Goal: Task Accomplishment & Management: Complete application form

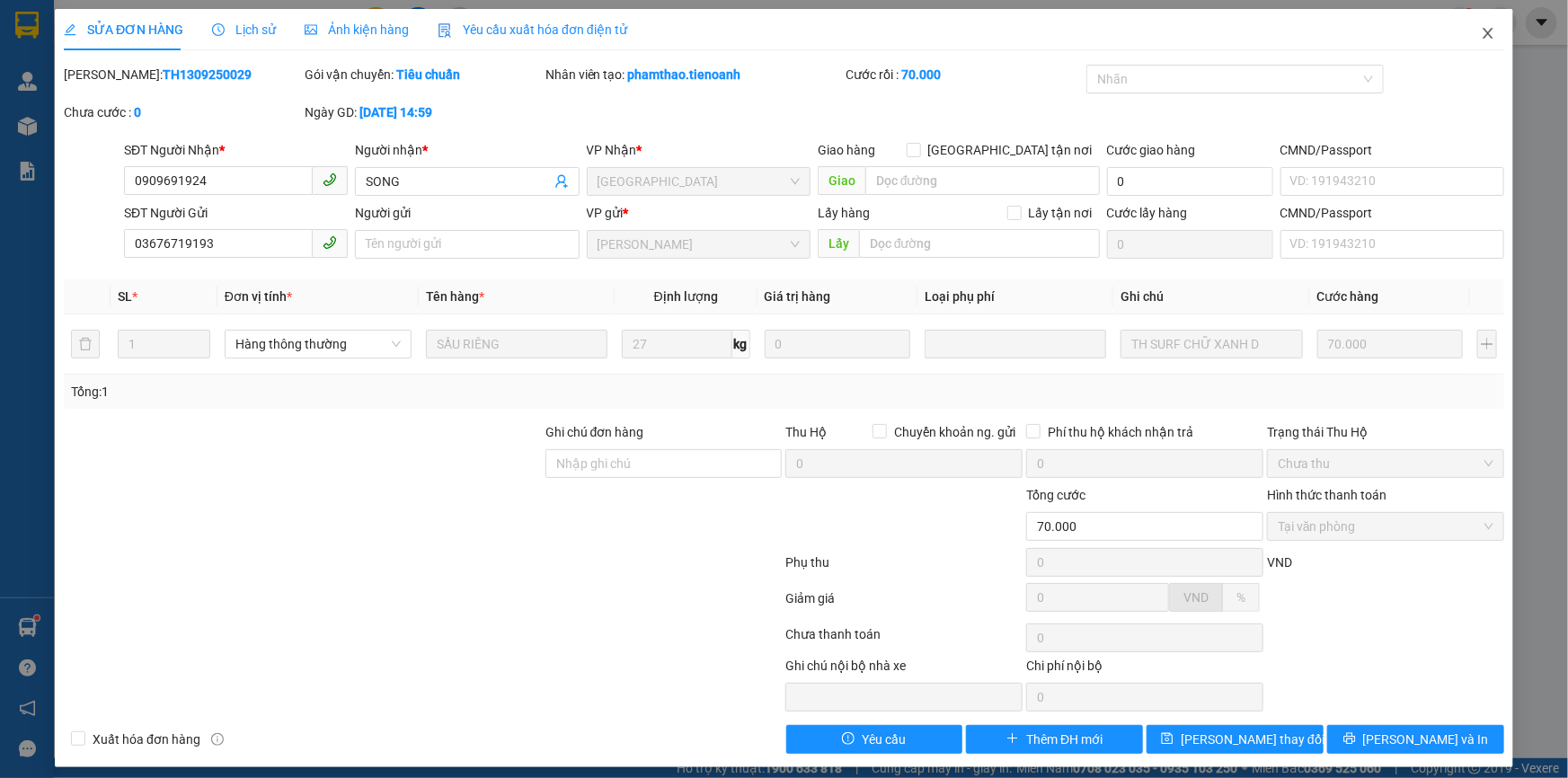
click at [1486, 36] on span "Close" at bounding box center [1488, 34] width 51 height 51
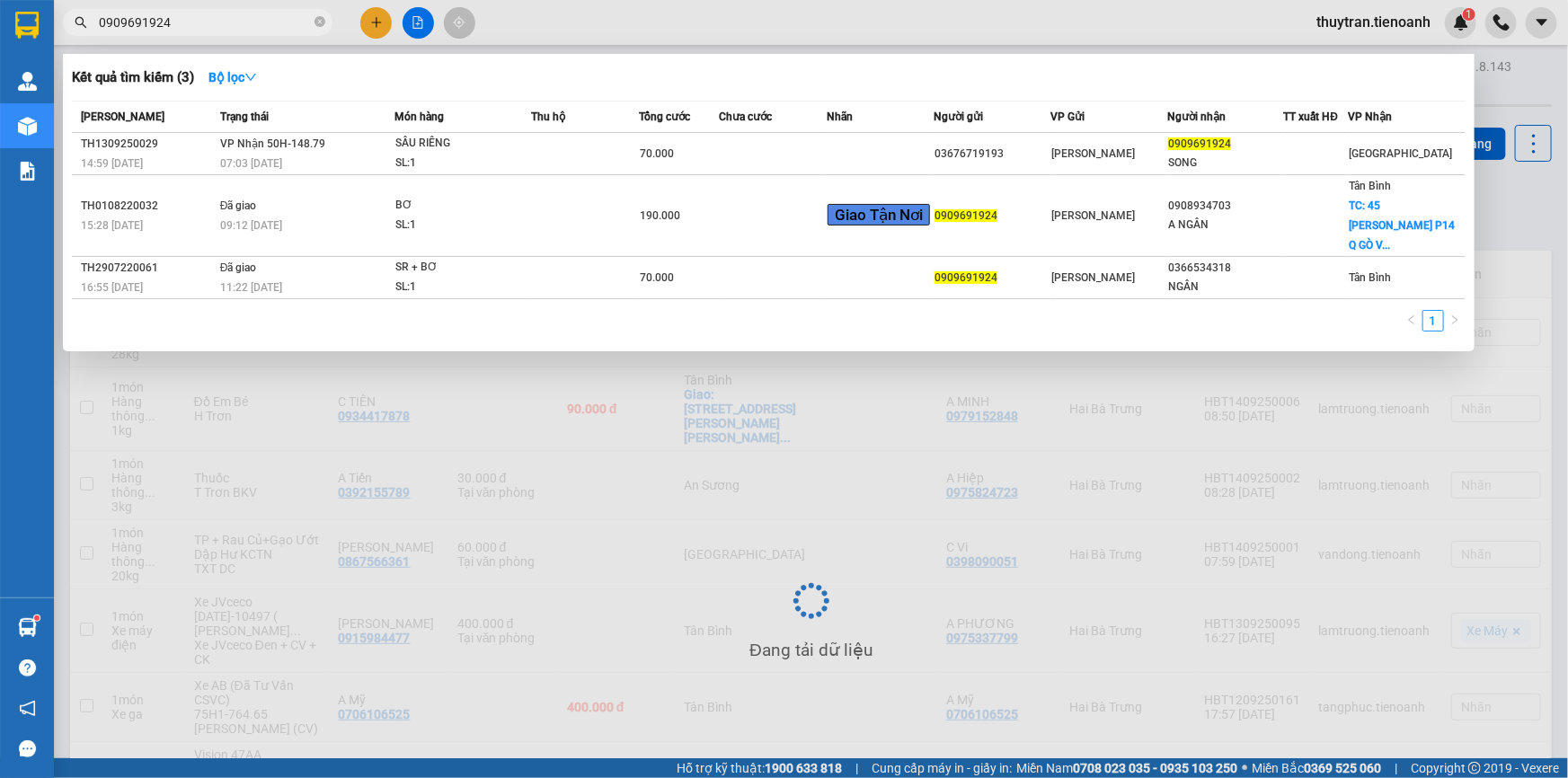
click at [192, 24] on input "0909691924" at bounding box center [205, 23] width 212 height 20
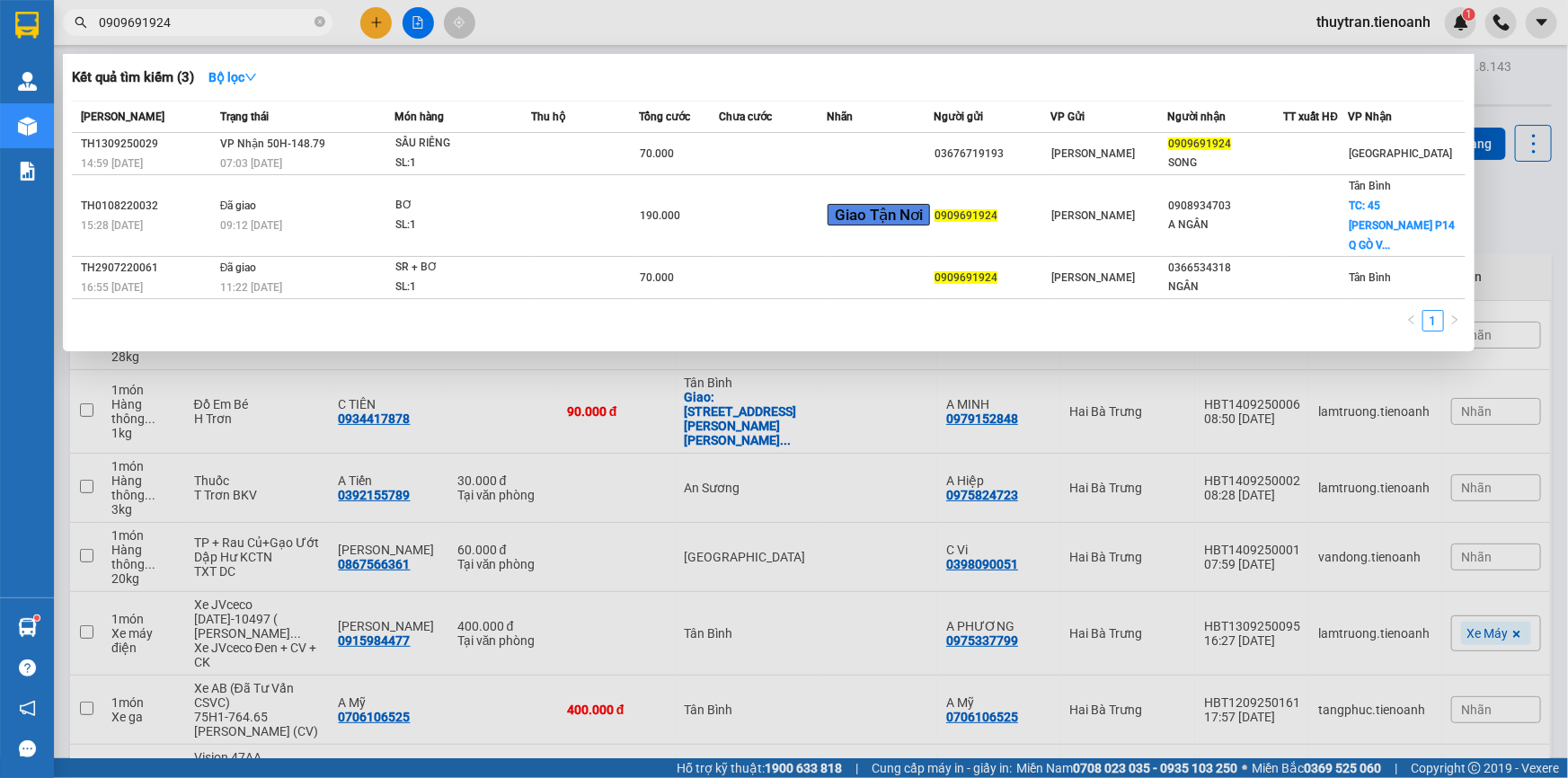
paste input "43694499"
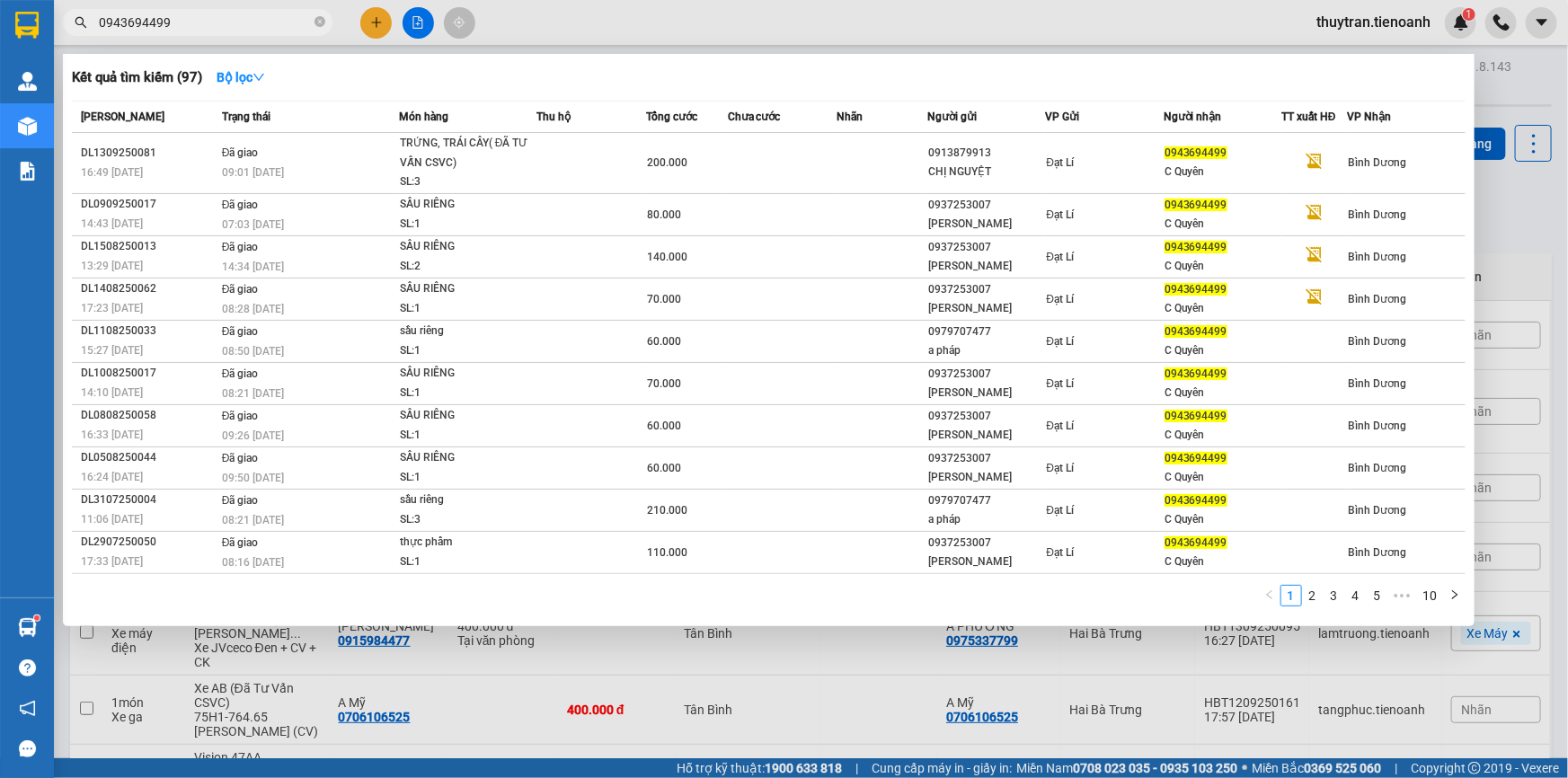
type input "0943694499"
click at [1057, 22] on div at bounding box center [784, 389] width 1568 height 778
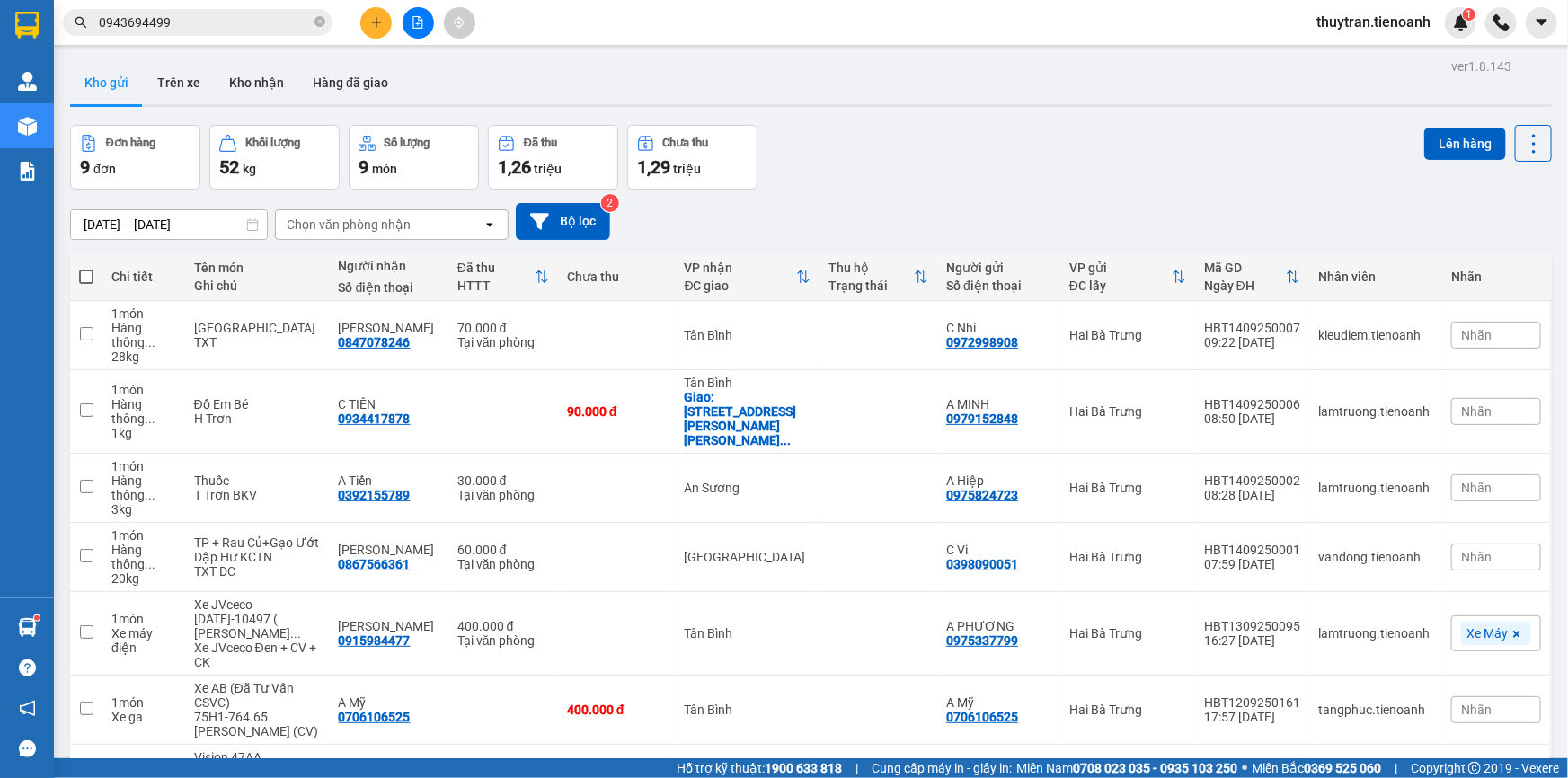
click at [218, 22] on input "0943694499" at bounding box center [205, 23] width 212 height 20
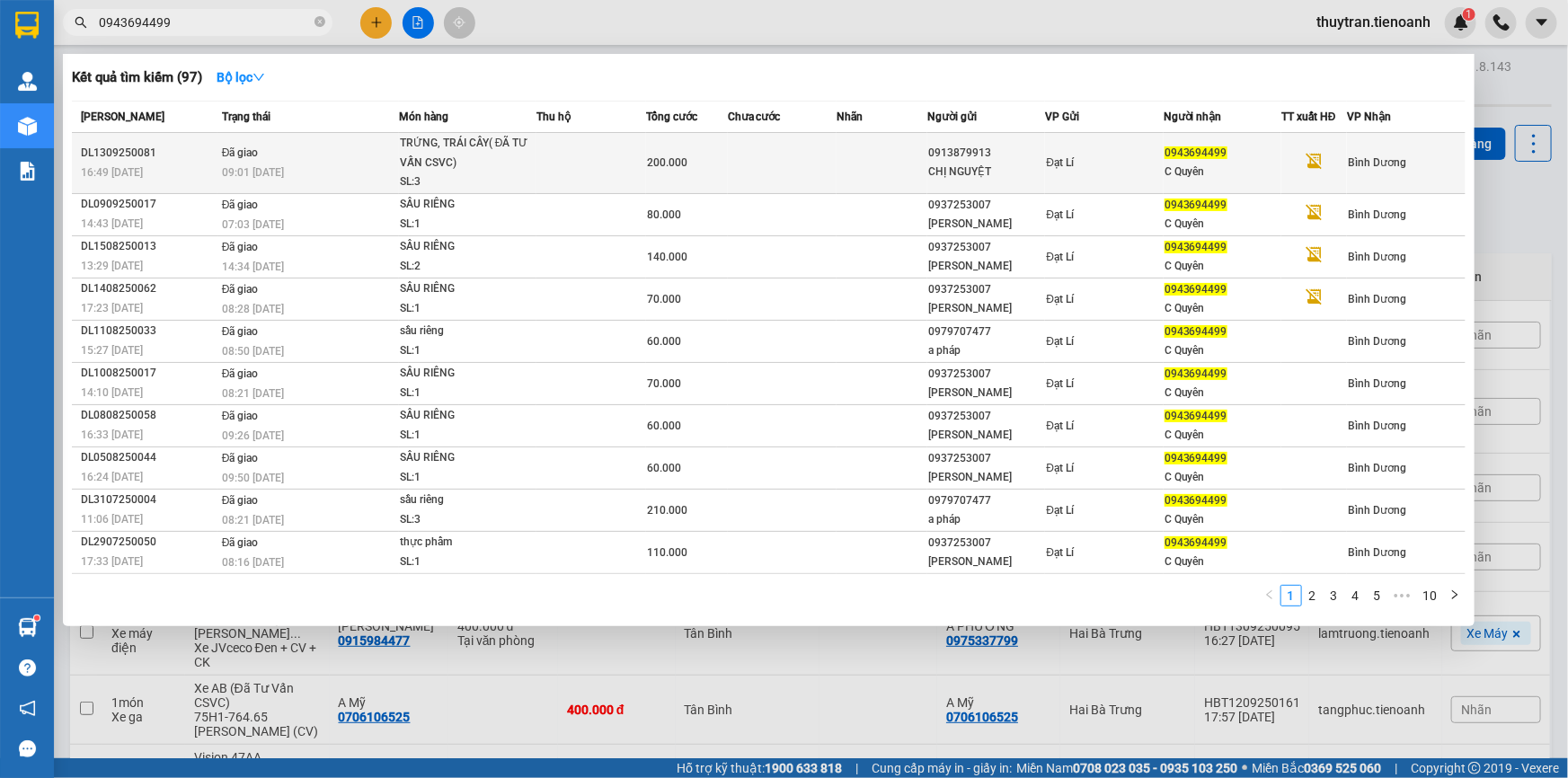
click at [682, 171] on div "200.000" at bounding box center [687, 163] width 80 height 20
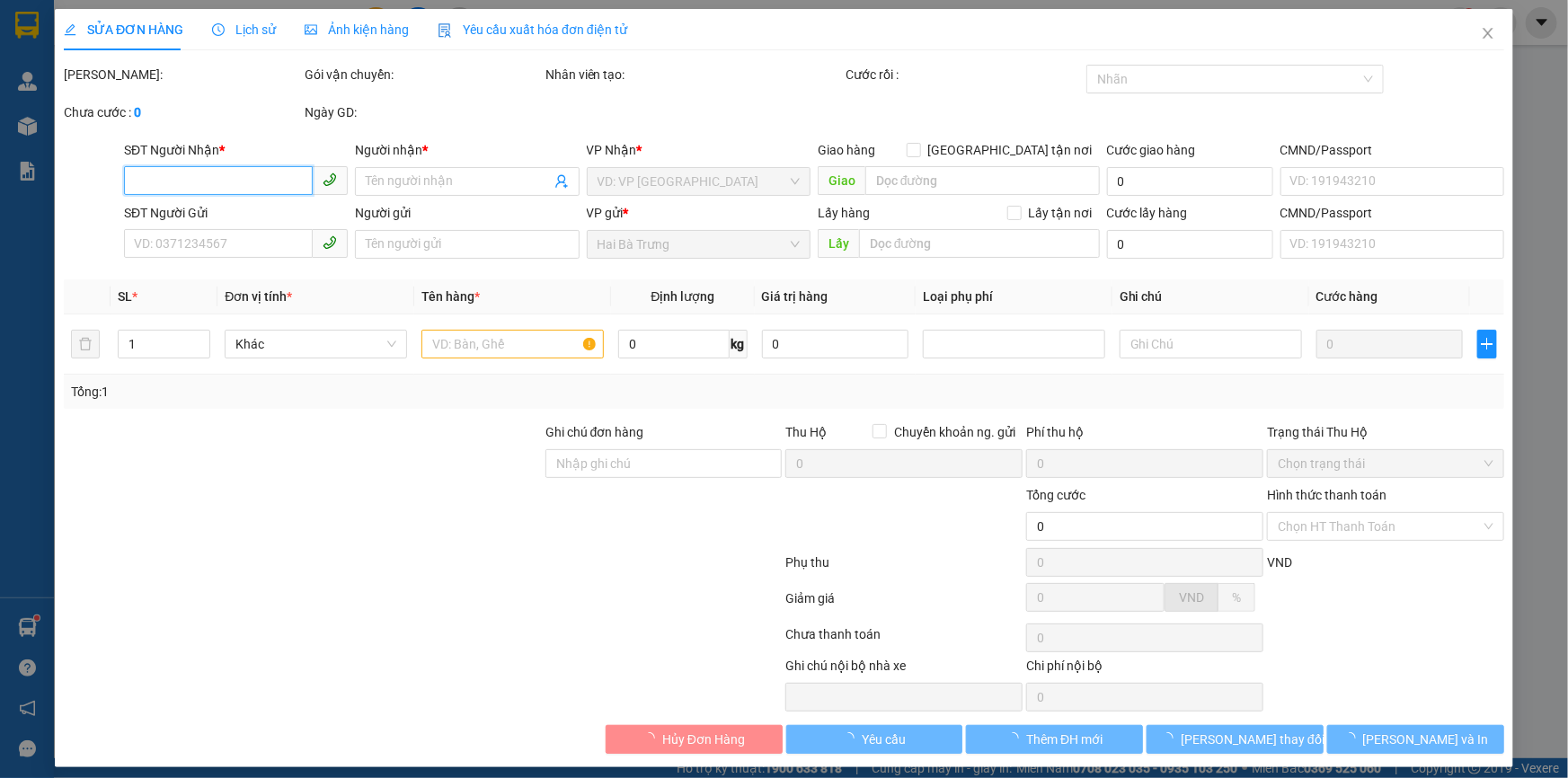
type input "0943694499"
type input "C Quyên"
type input "281408746"
type input "0913879913"
type input "CHỊ NGUYỆT"
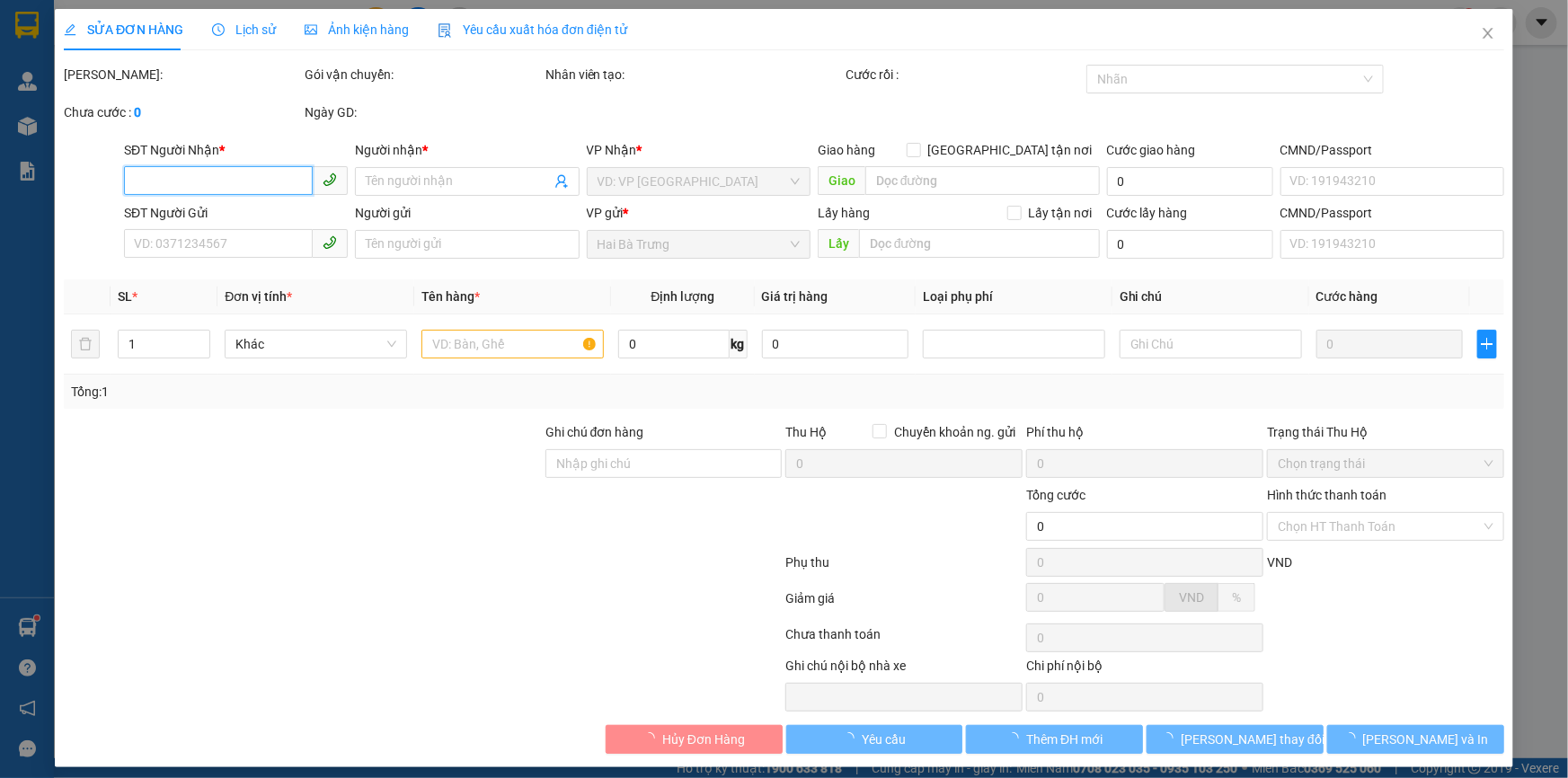
type input "066055000021"
type input "200.000"
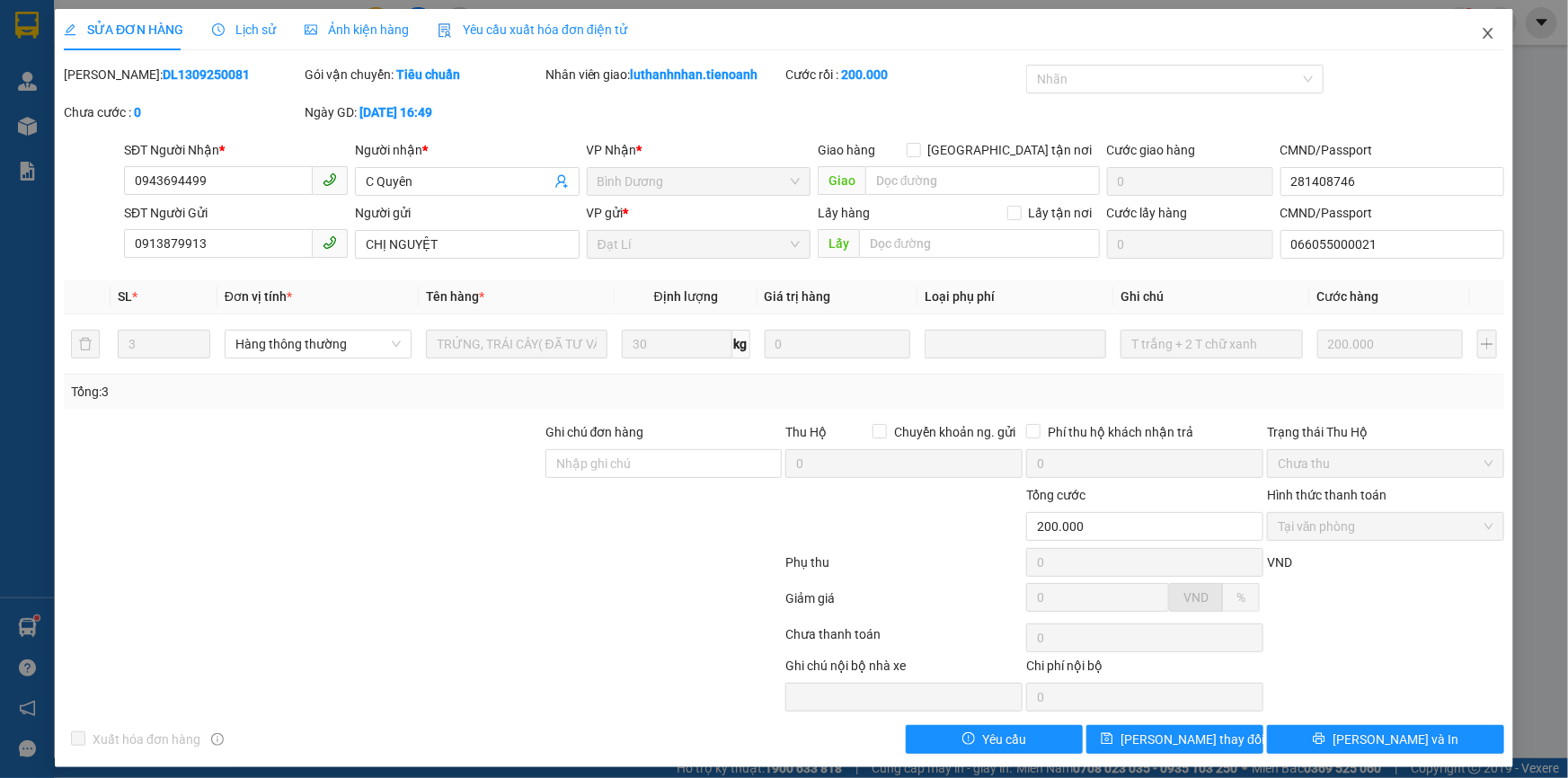
click at [1463, 45] on span "Close" at bounding box center [1488, 34] width 51 height 51
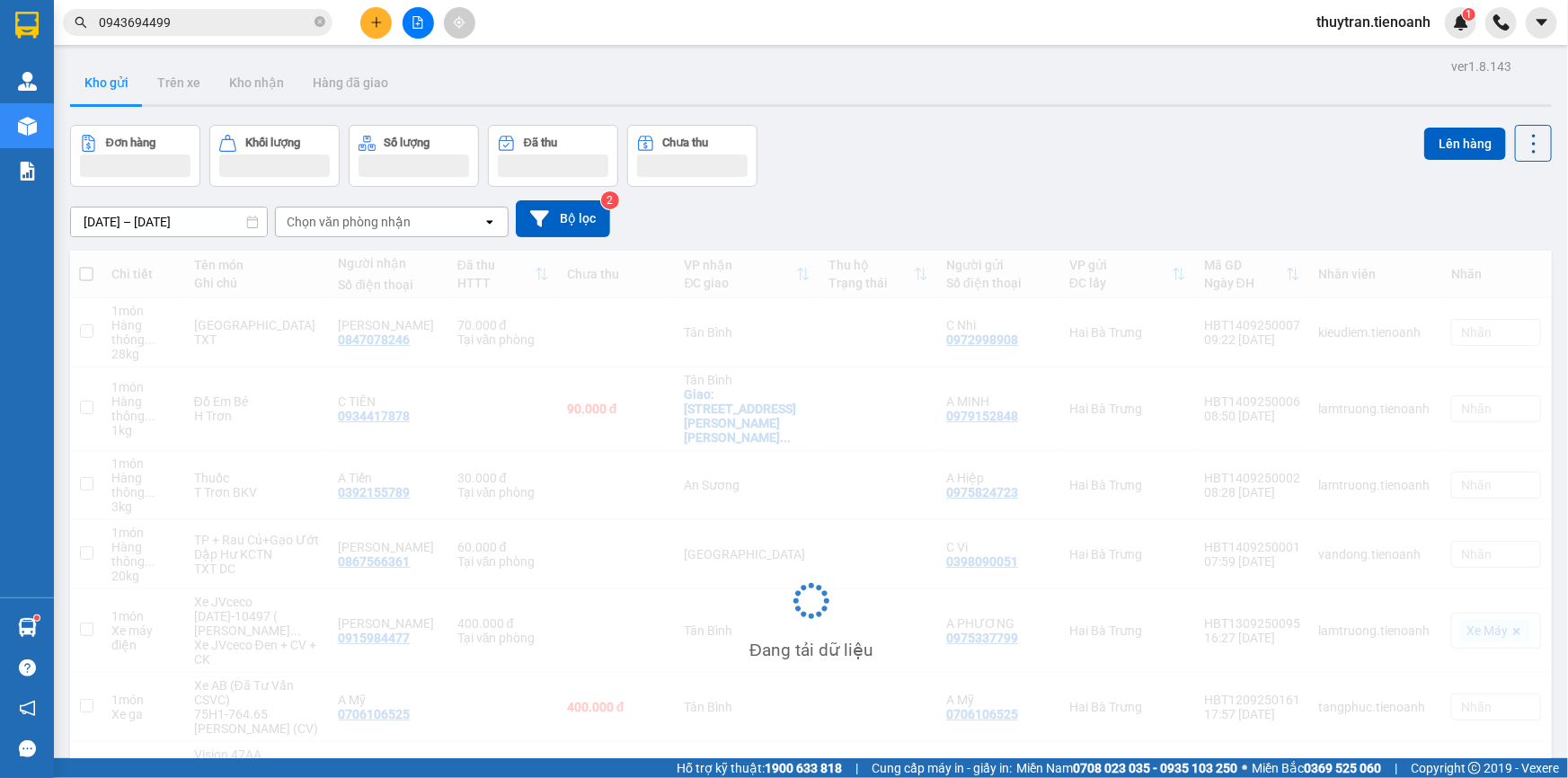
click at [263, 33] on span "0943694499" at bounding box center [197, 22] width 270 height 27
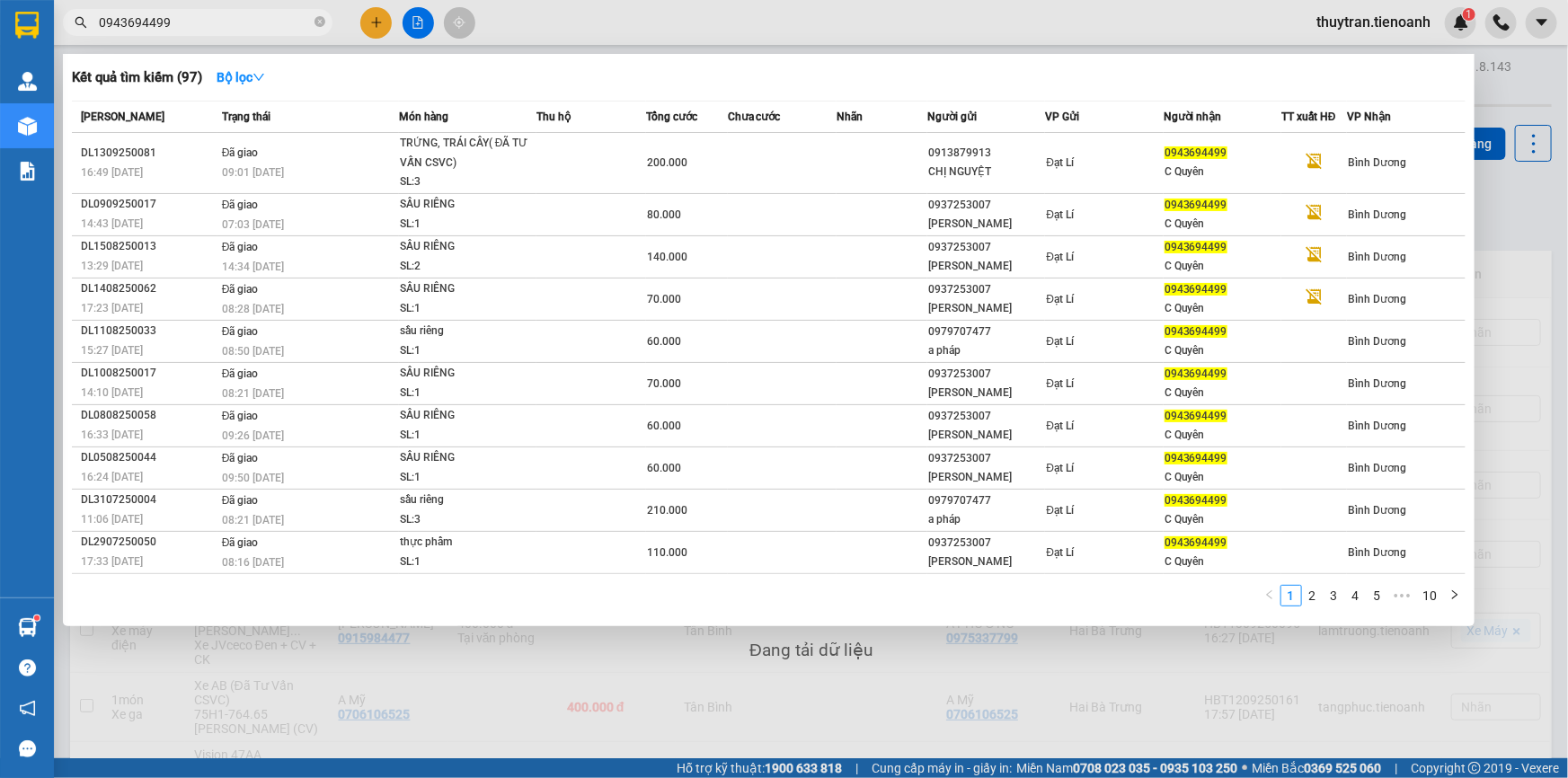
click at [261, 20] on input "0943694499" at bounding box center [205, 23] width 212 height 20
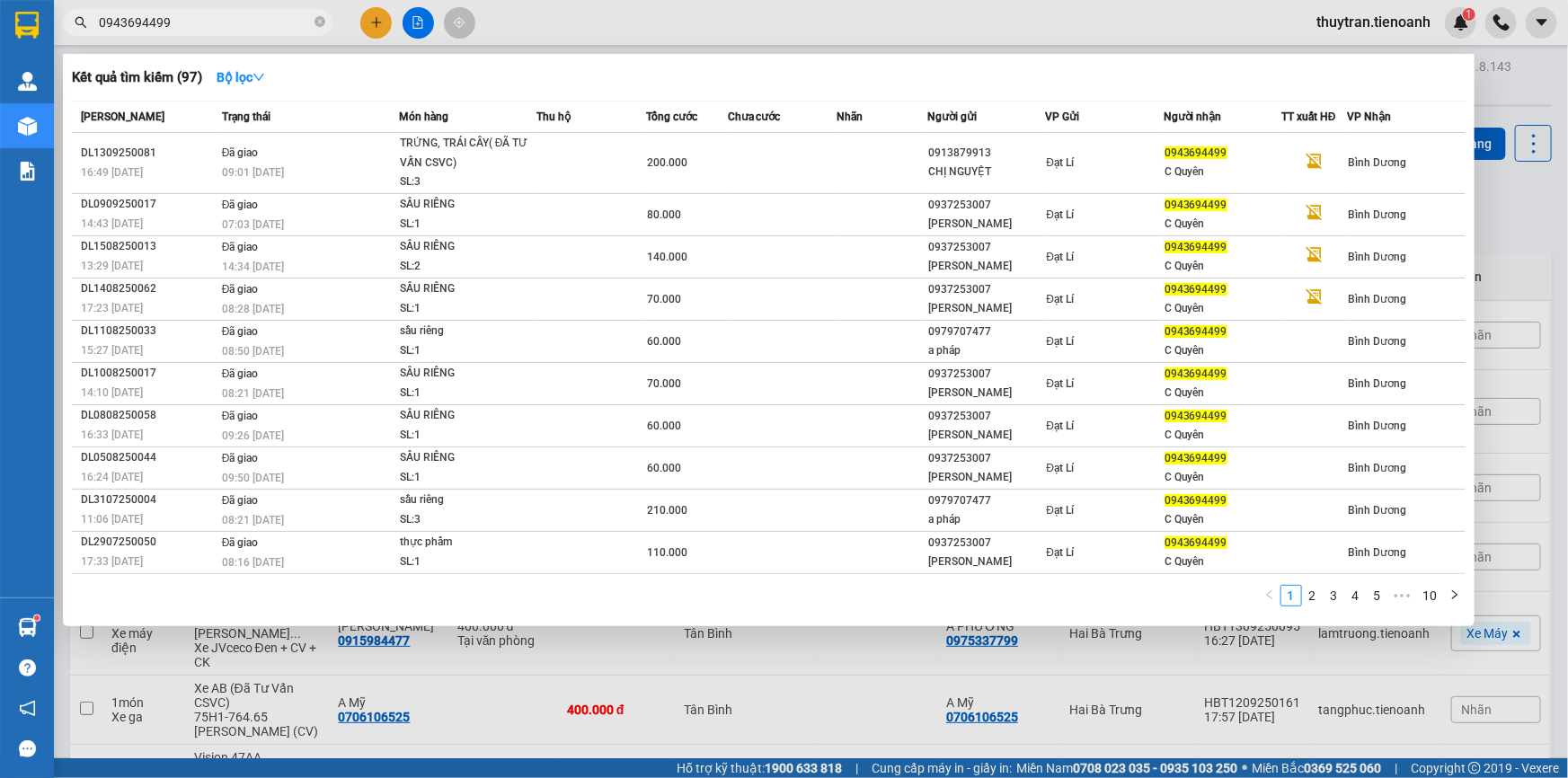
click at [261, 20] on input "0943694499" at bounding box center [205, 23] width 212 height 20
paste input "812054"
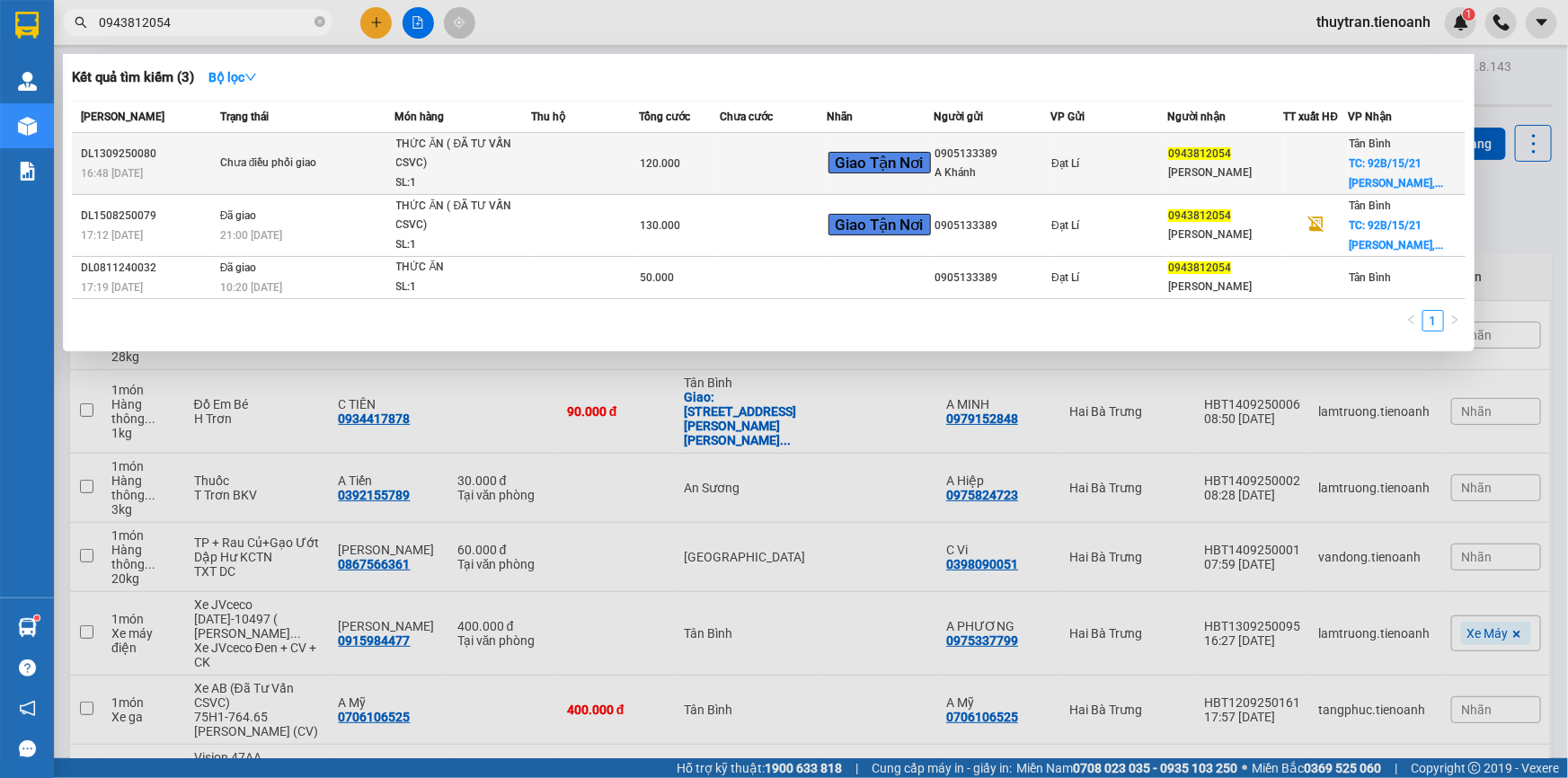
type input "0943812054"
click at [694, 177] on td "120.000" at bounding box center [679, 164] width 80 height 62
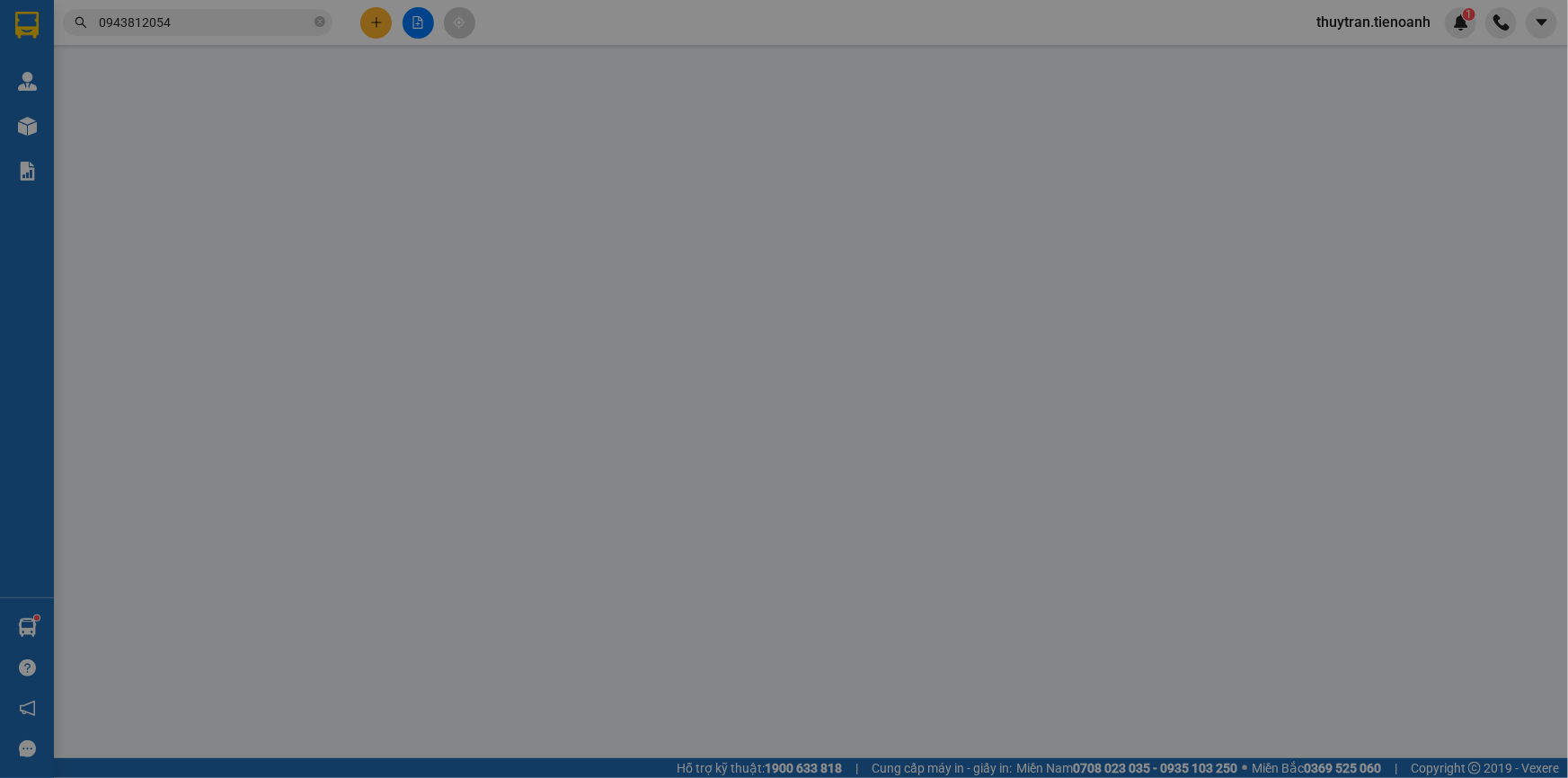
type input "0943812054"
type input "[PERSON_NAME]"
checkbox input "true"
type input "92B/15/21 [PERSON_NAME][STREET_ADDRESS][PERSON_NAME]"
type input "0905133389"
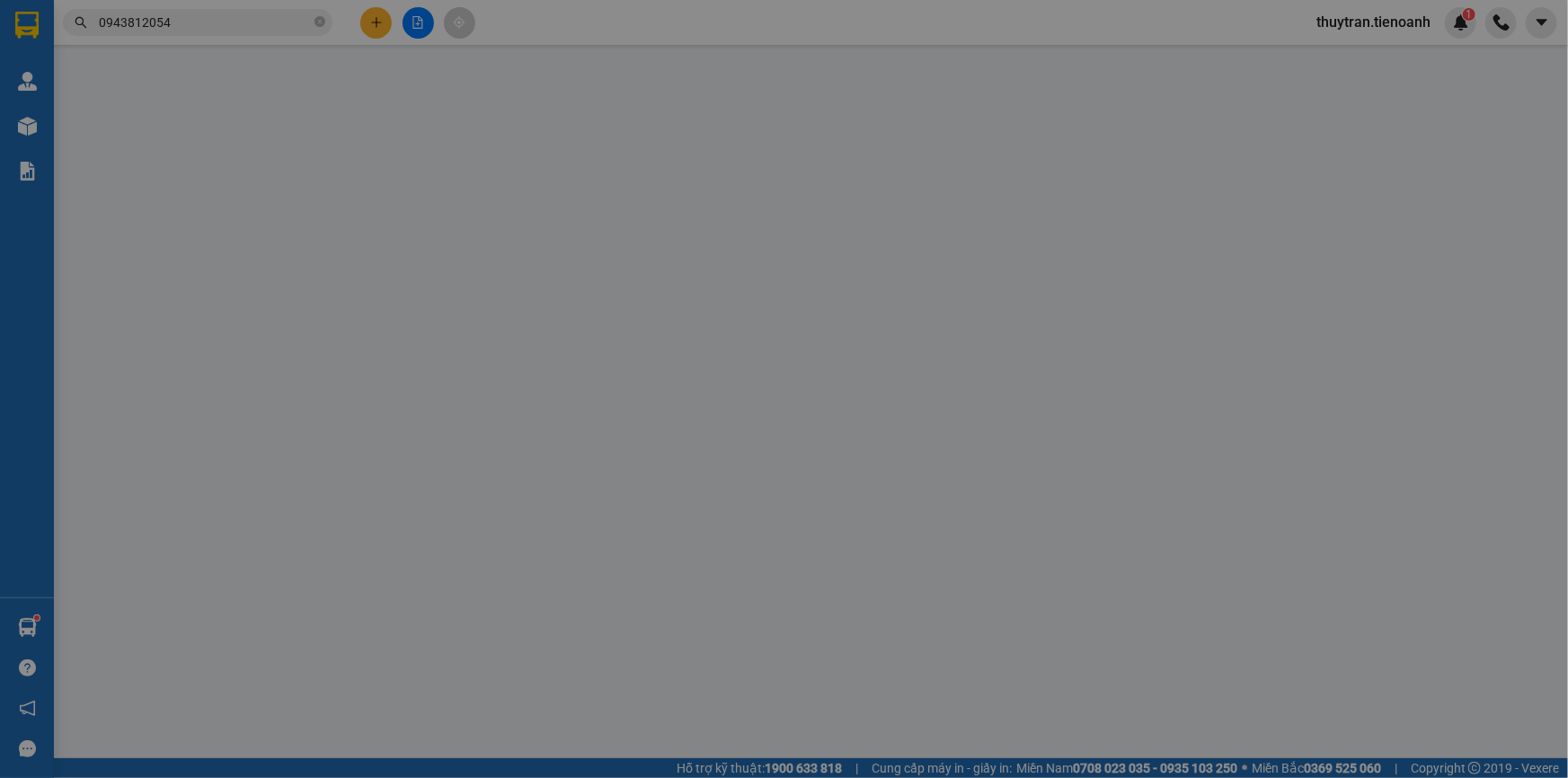
type input "A Khánh"
type input "120.000"
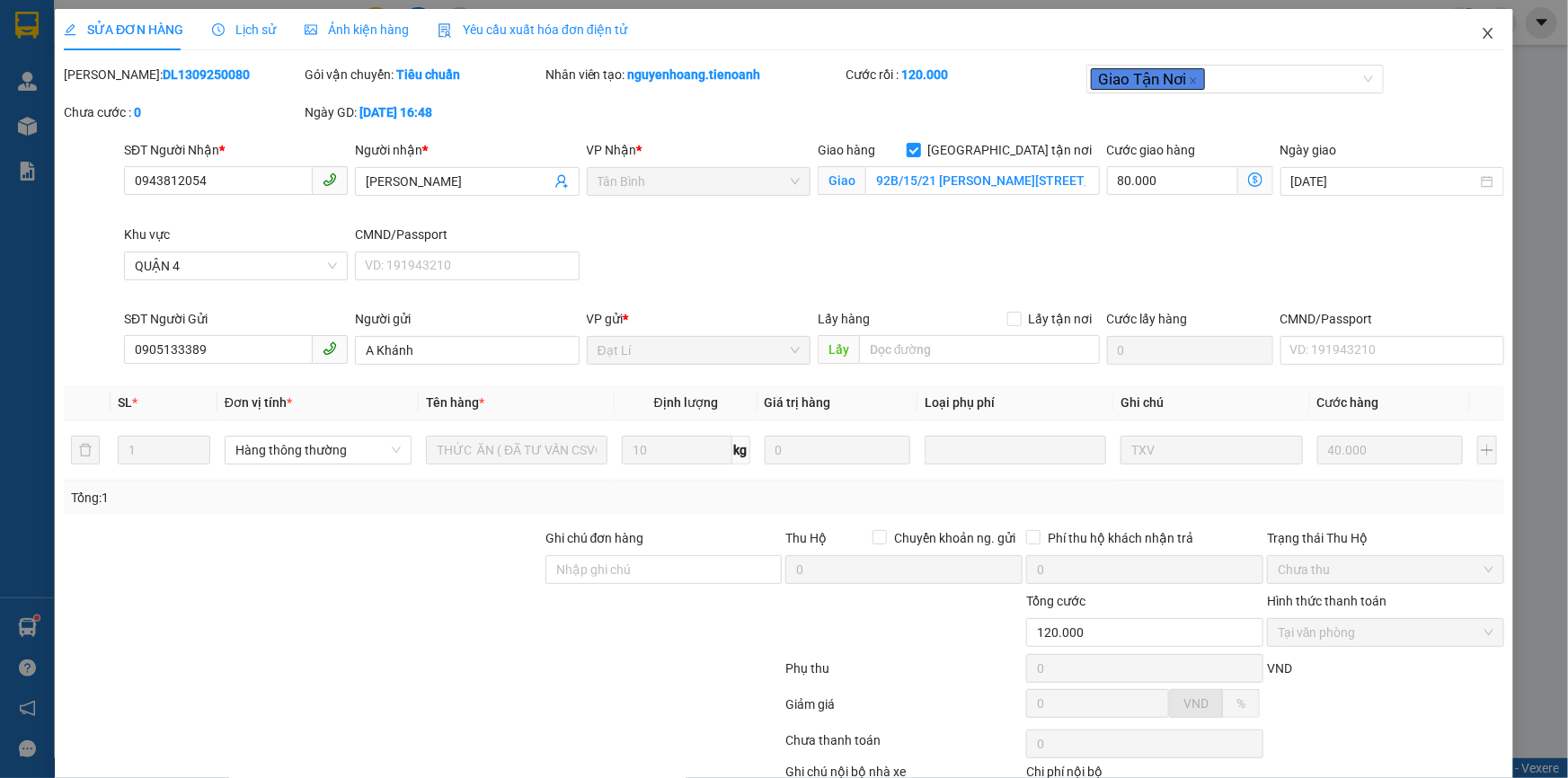
click at [1474, 46] on span "Close" at bounding box center [1488, 34] width 51 height 51
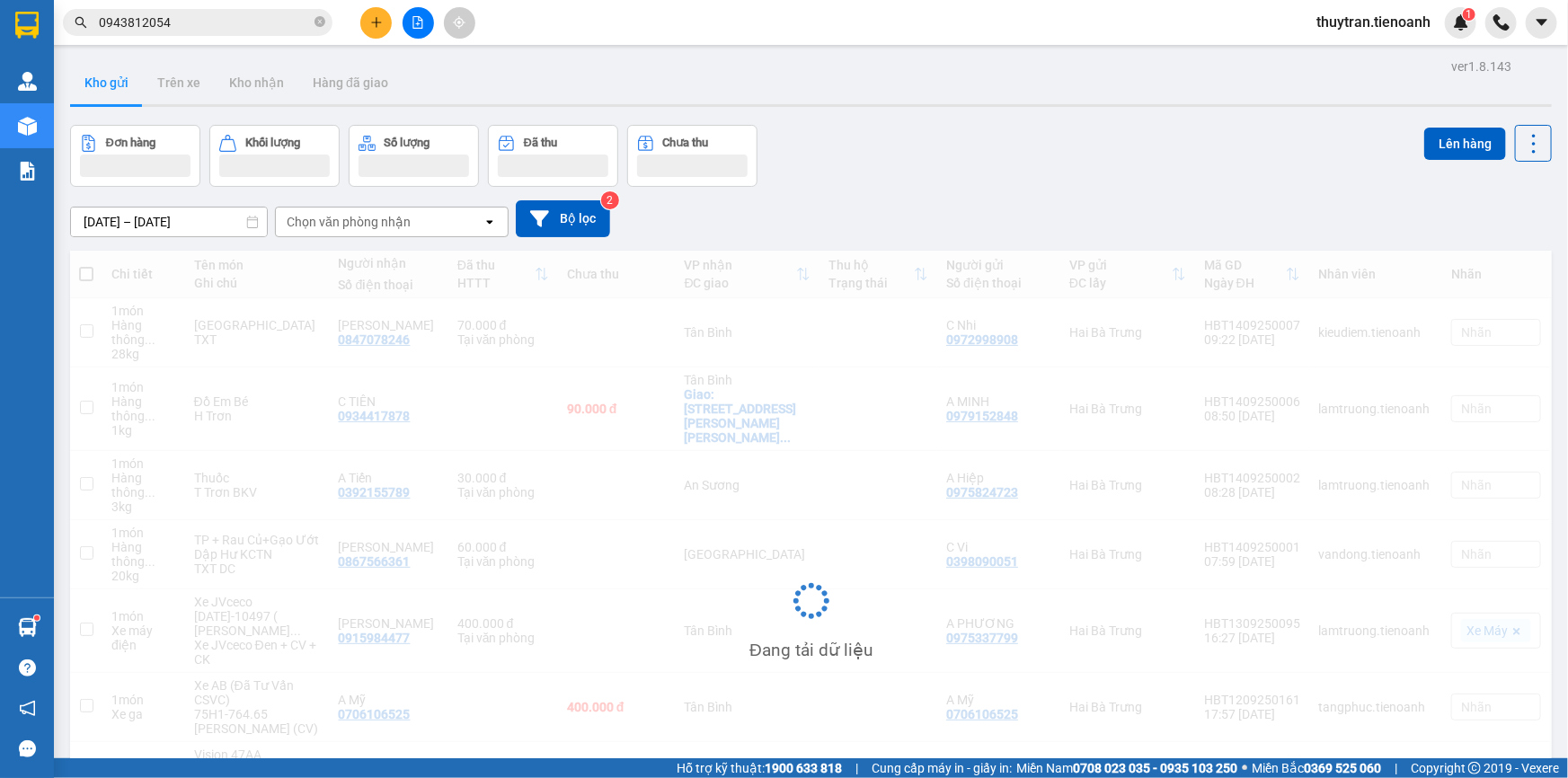
click at [214, 20] on input "0943812054" at bounding box center [205, 23] width 212 height 20
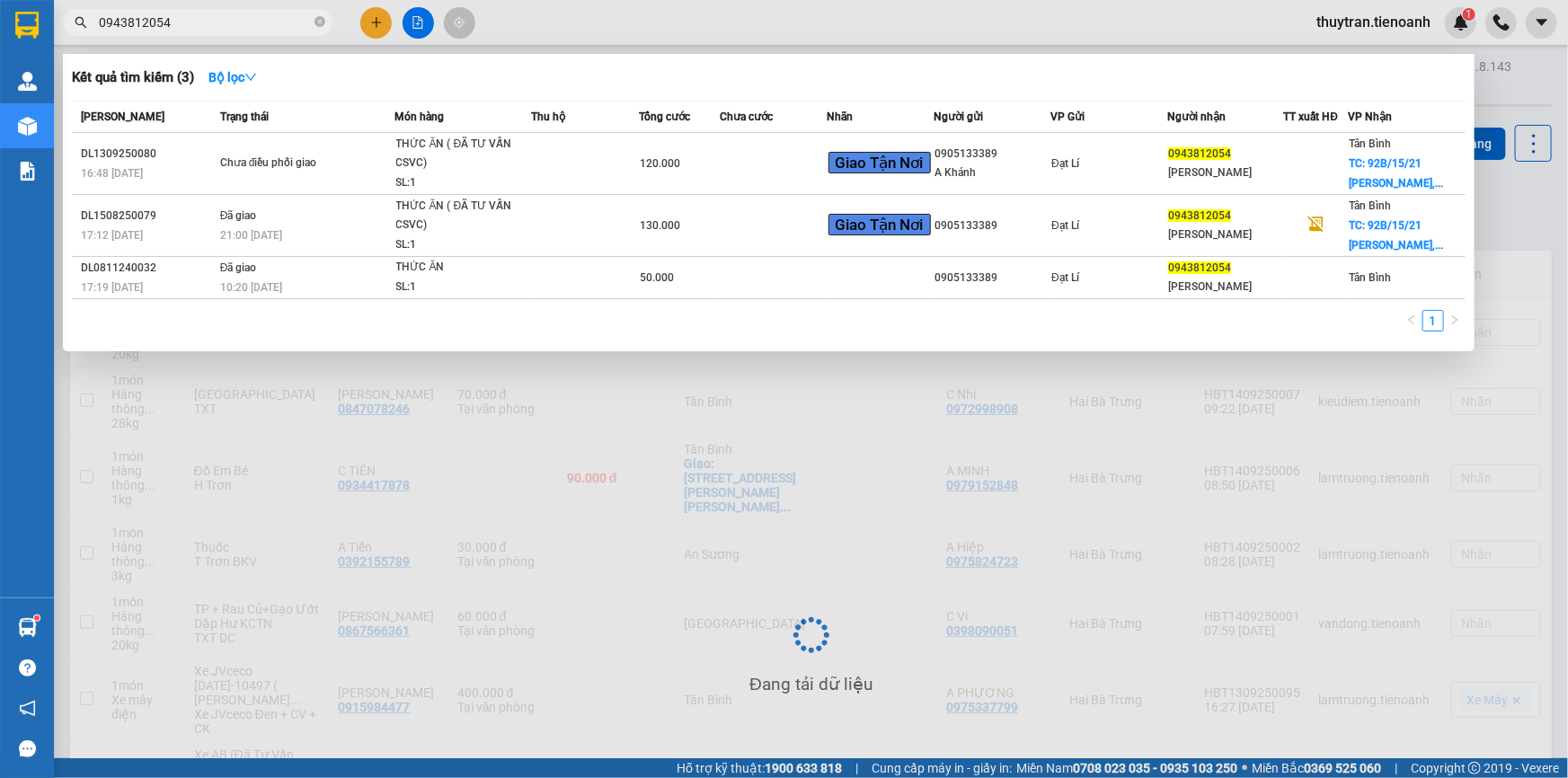
click at [214, 20] on input "0943812054" at bounding box center [205, 23] width 212 height 20
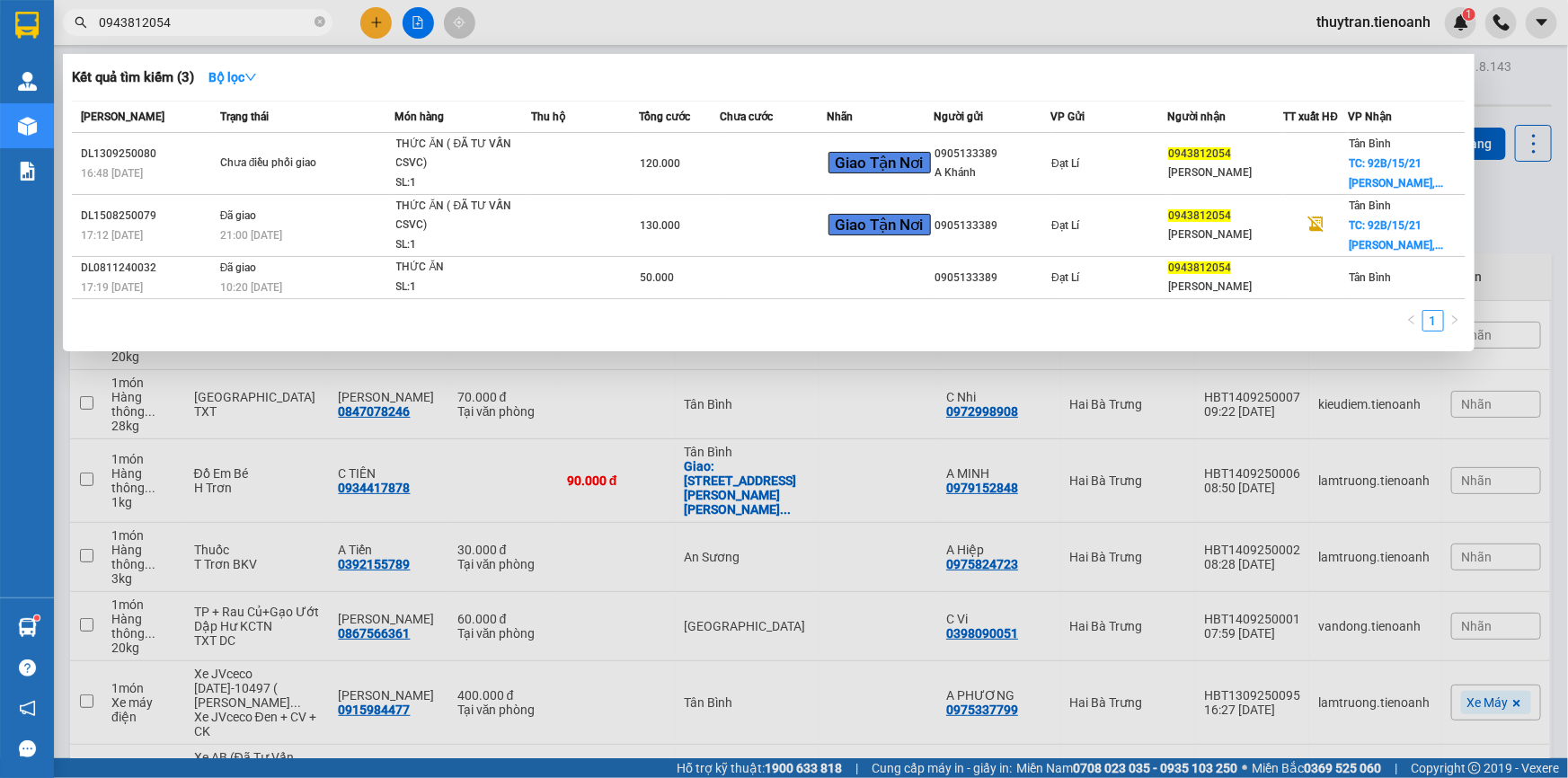
paste input "73629387"
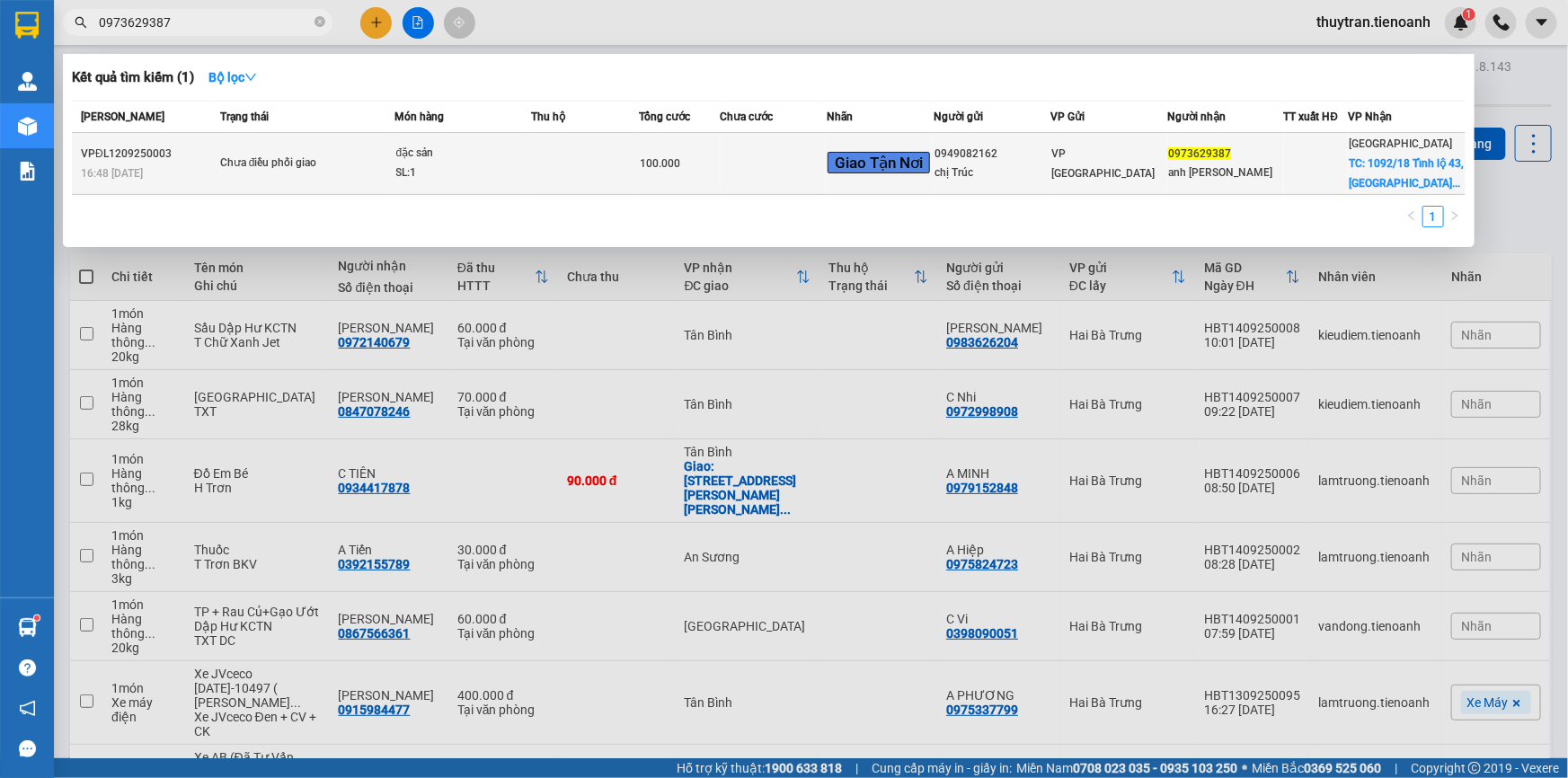
type input "0973629387"
click at [508, 169] on div "SL: 1" at bounding box center [463, 174] width 135 height 20
